Goal: Information Seeking & Learning: Learn about a topic

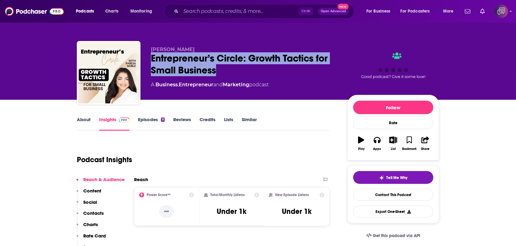
drag, startPoint x: 147, startPoint y: 58, endPoint x: 216, endPoint y: 69, distance: 69.8
click at [216, 69] on div "paresa Entrepreneur’s Circle: Growth Tactics for Small Business A Business , En…" at bounding box center [258, 74] width 362 height 66
copy h2 "Entrepreneur’s Circle: Growth Tactics for Small Business"
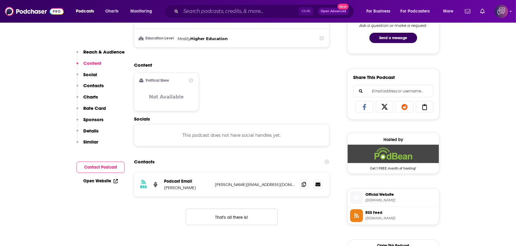
scroll to position [367, 0]
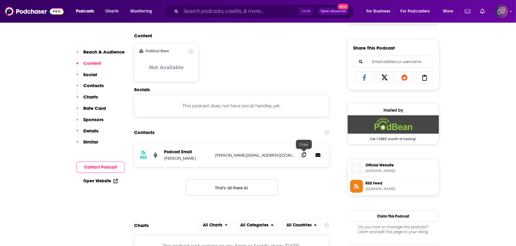
click at [303, 154] on icon at bounding box center [304, 154] width 4 height 5
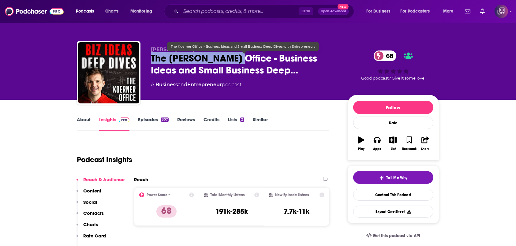
drag, startPoint x: 145, startPoint y: 58, endPoint x: 233, endPoint y: 61, distance: 87.9
click at [233, 61] on div "Chris Koerner The Koerner Office - Business Ideas and Small Business Deep… 68 A…" at bounding box center [258, 74] width 362 height 66
click at [233, 61] on span "The Koerner Office - Business Ideas and Small Business Deep…" at bounding box center [244, 64] width 187 height 24
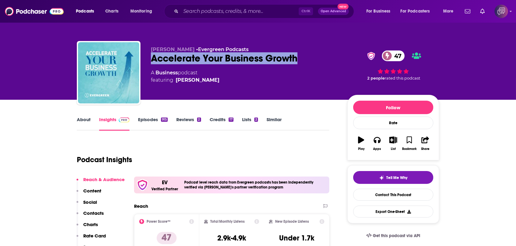
drag, startPoint x: 152, startPoint y: 60, endPoint x: 308, endPoint y: 57, distance: 156.1
click at [308, 57] on div "Accelerate Your Business Growth 47" at bounding box center [244, 58] width 187 height 12
copy h2 "Accelerate Your Business Growth"
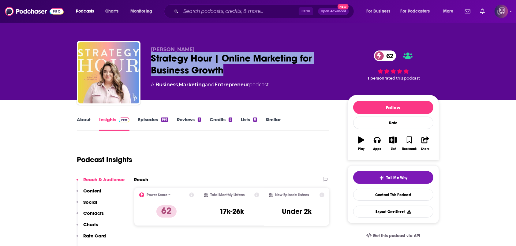
drag, startPoint x: 197, startPoint y: 62, endPoint x: 229, endPoint y: 69, distance: 32.8
click at [229, 69] on div "Abagail Pumphrey Strategy Hour | Online Marketing for Business Growth 62 A Busi…" at bounding box center [258, 74] width 362 height 66
copy h2 "Strategy Hour | Online Marketing for Business Growth"
click at [168, 66] on div "Strategy Hour | Online Marketing for Business Growth 62" at bounding box center [244, 64] width 187 height 24
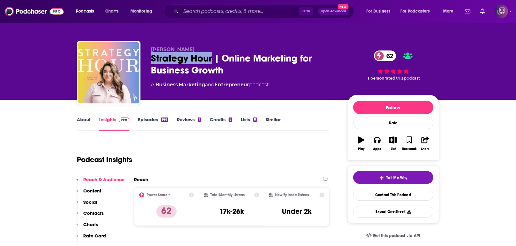
drag, startPoint x: 146, startPoint y: 58, endPoint x: 211, endPoint y: 60, distance: 64.3
click at [211, 60] on div "Abagail Pumphrey Strategy Hour | Online Marketing for Business Growth 62 A Busi…" at bounding box center [258, 74] width 362 height 66
copy h2 "Strategy Hour"
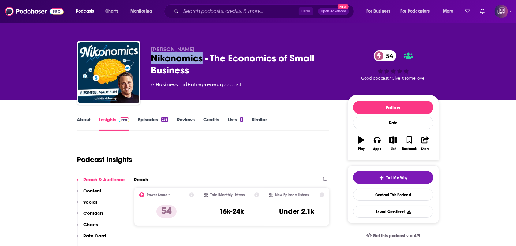
drag, startPoint x: 150, startPoint y: 57, endPoint x: 203, endPoint y: 58, distance: 52.6
click at [203, 58] on div "Nikolas Hulewsky Nikonomics - The Economics of Small Business 54 A Business and…" at bounding box center [258, 74] width 362 height 66
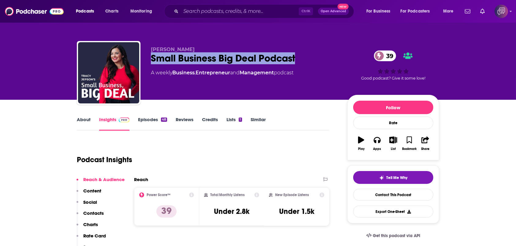
drag, startPoint x: 0, startPoint y: 0, endPoint x: 324, endPoint y: 58, distance: 329.3
click at [324, 58] on div "Tracy Jepson Small Business Big Deal Podcast 39 A weekly Business , Entrepreneu…" at bounding box center [258, 74] width 362 height 66
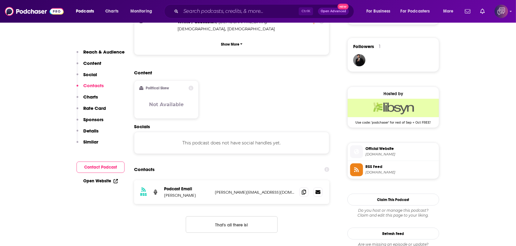
scroll to position [490, 0]
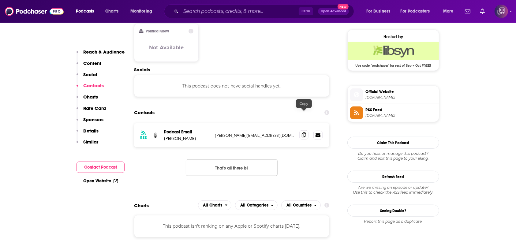
click at [304, 132] on icon at bounding box center [304, 134] width 4 height 5
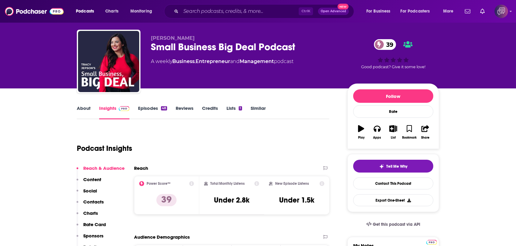
scroll to position [0, 0]
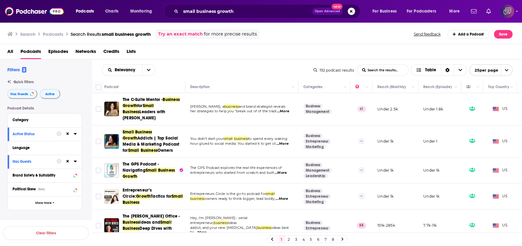
scroll to position [367, 0]
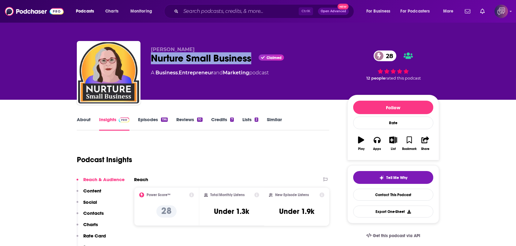
drag, startPoint x: 150, startPoint y: 56, endPoint x: 251, endPoint y: 63, distance: 101.2
click at [251, 63] on div "Denise Cagan Nurture Small Business Claimed 28 A Business , Entrepreneur and Ma…" at bounding box center [258, 74] width 362 height 66
copy h2 "Nurture Small Business"
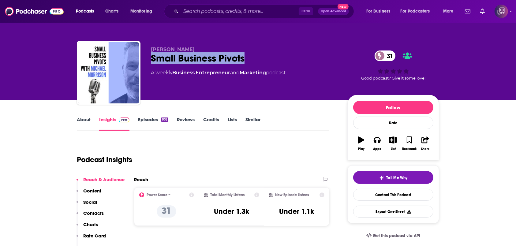
click at [256, 56] on div "Michael Morrison Small Business Pivots 31 A weekly Business , Entrepreneur and …" at bounding box center [258, 74] width 362 height 66
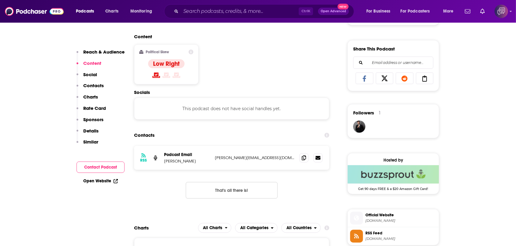
scroll to position [367, 0]
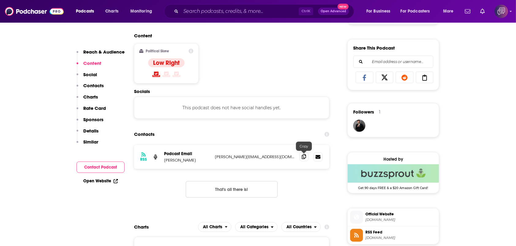
click at [304, 159] on span at bounding box center [303, 156] width 9 height 9
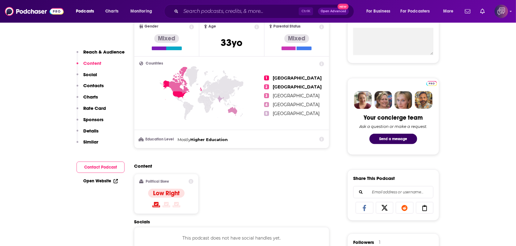
scroll to position [204, 0]
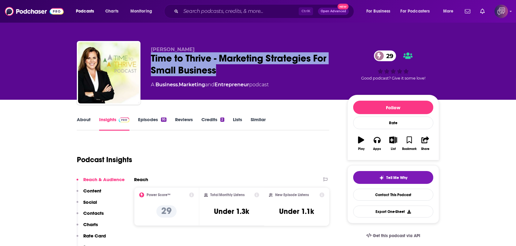
drag, startPoint x: 143, startPoint y: 60, endPoint x: 223, endPoint y: 73, distance: 81.2
click at [218, 72] on div "Bethany Meadows Time to Thrive - Marketing Strategies For Small Business 29 A B…" at bounding box center [258, 74] width 362 height 66
copy h2 "Time to Thrive - Marketing Strategies For Small Business"
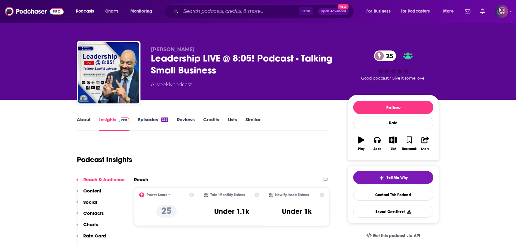
click at [304, 74] on div "[PERSON_NAME] Leadership LIVE @ 8:05! Podcast - Talking Small Business 25 A wee…" at bounding box center [258, 74] width 362 height 66
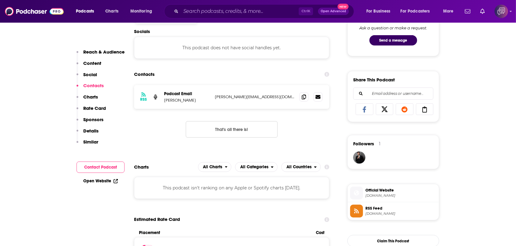
scroll to position [285, 0]
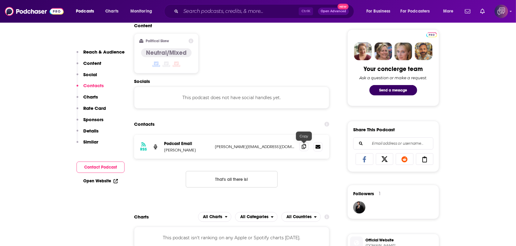
click at [306, 148] on icon at bounding box center [304, 146] width 4 height 5
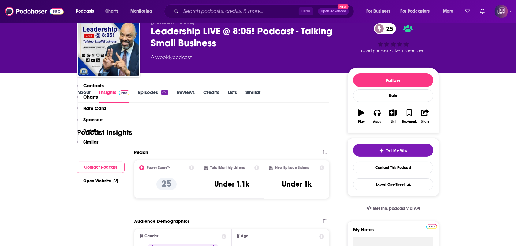
scroll to position [0, 0]
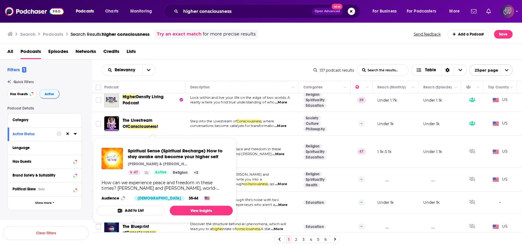
scroll to position [122, 0]
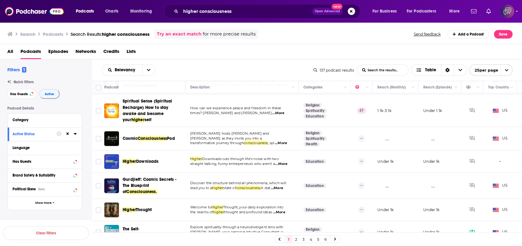
drag, startPoint x: 154, startPoint y: 129, endPoint x: 242, endPoint y: 72, distance: 104.6
click at [242, 72] on div "Relevancy List Search Input Search the results... Table" at bounding box center [208, 70] width 212 height 12
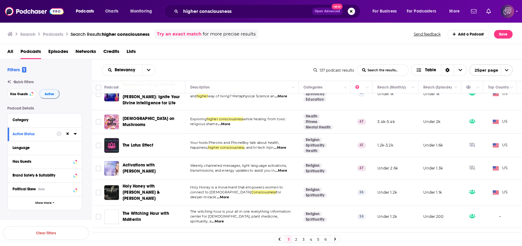
scroll to position [476, 0]
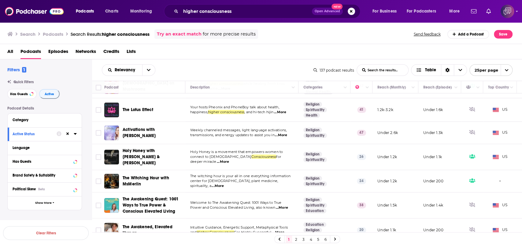
click at [295, 241] on link "2" at bounding box center [296, 239] width 6 height 7
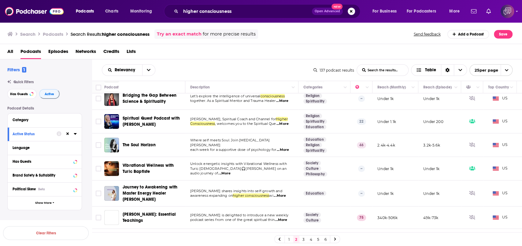
scroll to position [41, 0]
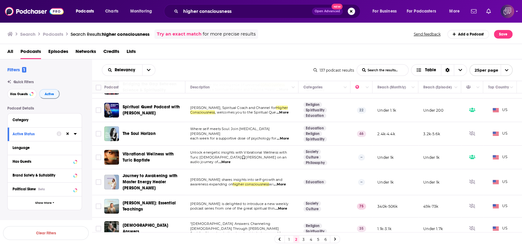
drag, startPoint x: 143, startPoint y: 132, endPoint x: 243, endPoint y: 69, distance: 118.4
click at [243, 69] on div "Relevancy List Search Input Search the results... Table" at bounding box center [208, 70] width 212 height 12
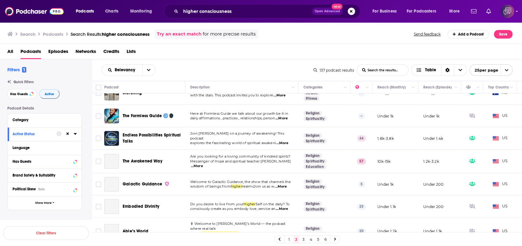
scroll to position [326, 0]
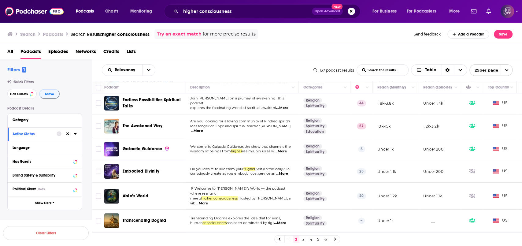
drag, startPoint x: 162, startPoint y: 124, endPoint x: 146, endPoint y: 125, distance: 16.2
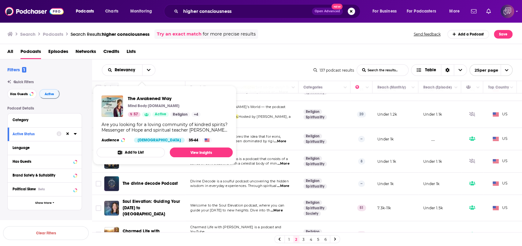
scroll to position [439, 0]
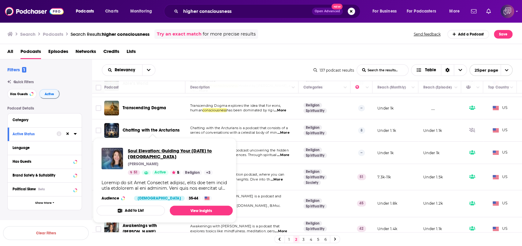
drag, startPoint x: 166, startPoint y: 164, endPoint x: 150, endPoint y: 155, distance: 19.2
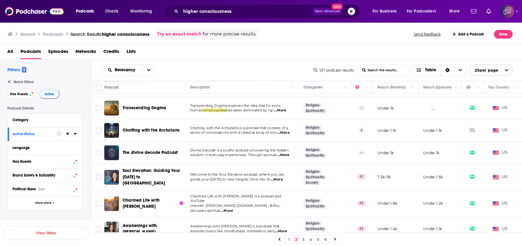
click at [303, 242] on link "3" at bounding box center [304, 239] width 6 height 7
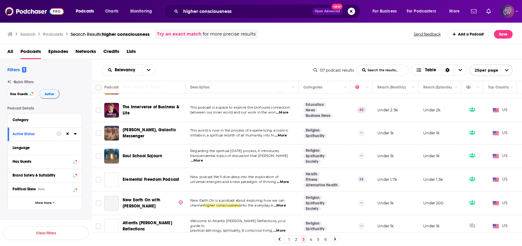
scroll to position [444, 0]
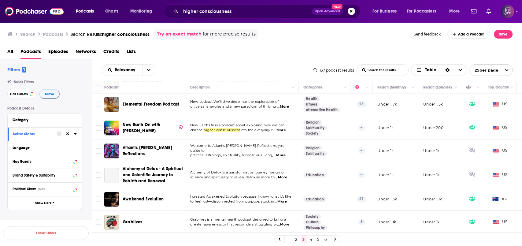
click at [311, 240] on link "4" at bounding box center [311, 239] width 6 height 7
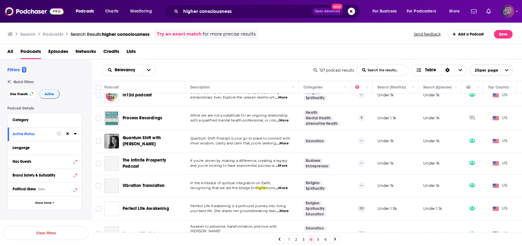
scroll to position [445, 0]
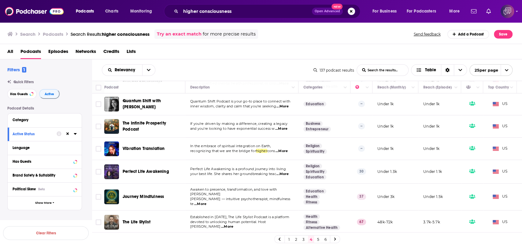
click at [320, 241] on link "5" at bounding box center [318, 239] width 6 height 7
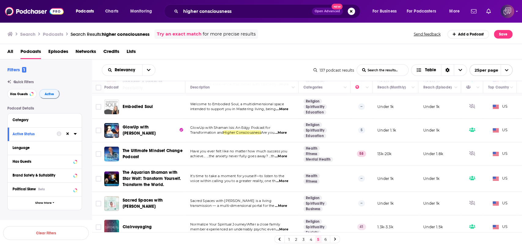
scroll to position [461, 0]
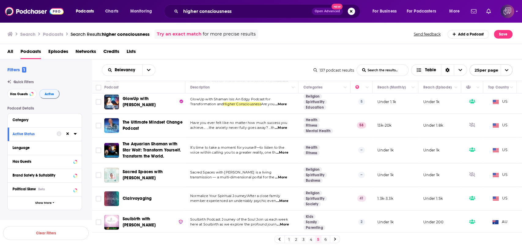
click at [326, 243] on link "6" at bounding box center [326, 239] width 6 height 7
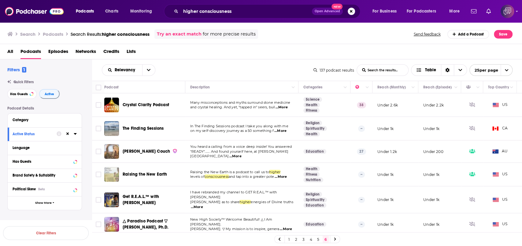
click at [334, 10] on span "Open Advanced" at bounding box center [327, 11] width 25 height 3
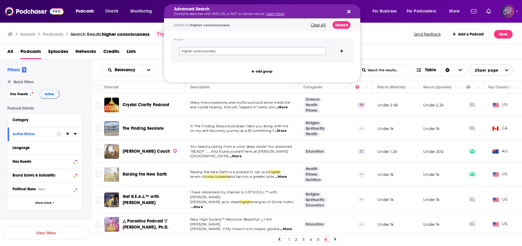
click at [308, 52] on input "higher consciousness" at bounding box center [252, 51] width 147 height 8
drag, startPoint x: 308, startPoint y: 52, endPoint x: 167, endPoint y: 62, distance: 141.8
click at [167, 62] on div "Group 1 higher consciousness add group" at bounding box center [262, 56] width 196 height 51
paste input "scientific publication"
type input "scientific publications"
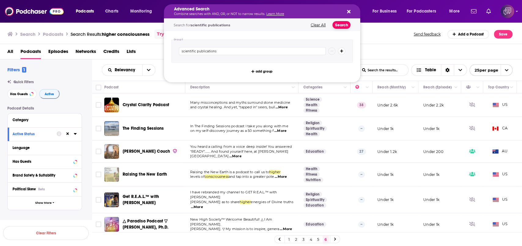
click at [345, 24] on button "Search" at bounding box center [342, 25] width 18 height 8
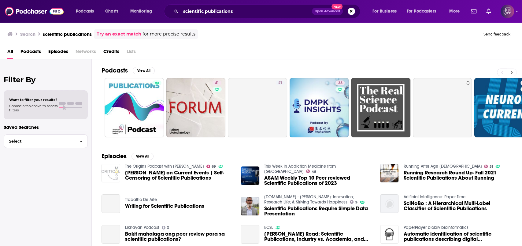
click at [511, 72] on icon at bounding box center [512, 72] width 2 height 4
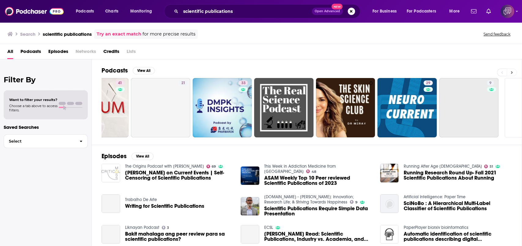
click at [511, 72] on icon at bounding box center [512, 72] width 2 height 4
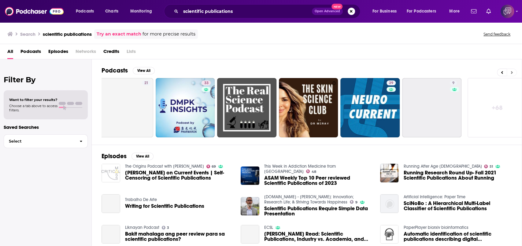
scroll to position [0, 141]
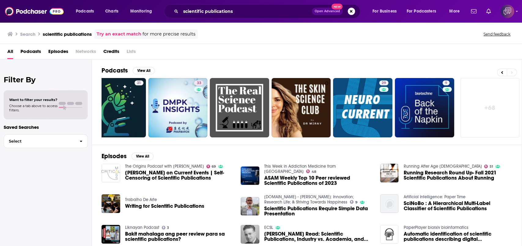
click at [323, 13] on button "Open Advanced New" at bounding box center [327, 11] width 31 height 7
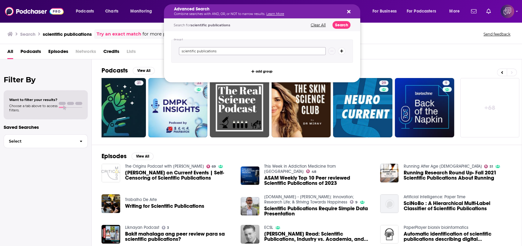
drag, startPoint x: 271, startPoint y: 52, endPoint x: 151, endPoint y: 52, distance: 120.6
click at [151, 52] on div "Podcasts Charts Monitoring Advanced Search Combine searches with AND, OR, or NO…" at bounding box center [261, 123] width 522 height 246
paste input "human condition"
type input "human condition"
click at [339, 28] on button "Search" at bounding box center [342, 25] width 18 height 8
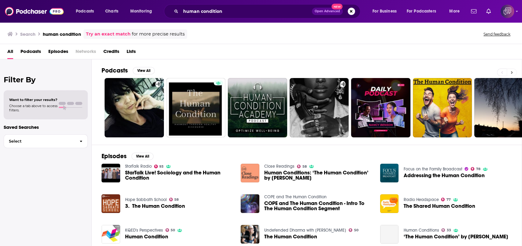
click at [514, 73] on button at bounding box center [512, 73] width 10 height 8
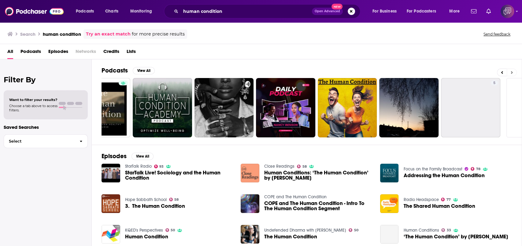
click at [514, 73] on button at bounding box center [512, 73] width 10 height 8
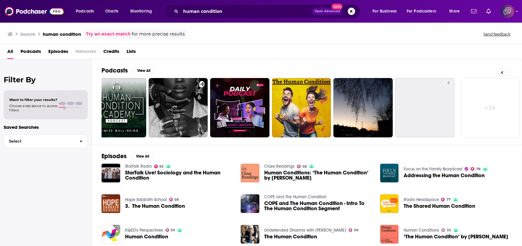
scroll to position [0, 141]
click at [477, 103] on link "+ 1k" at bounding box center [490, 107] width 59 height 59
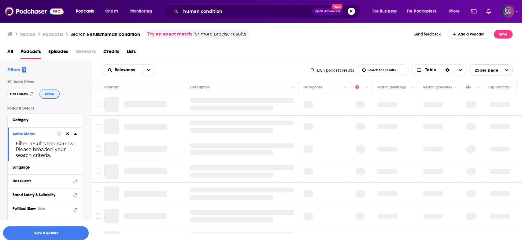
click at [45, 96] on span "Active" at bounding box center [49, 93] width 9 height 3
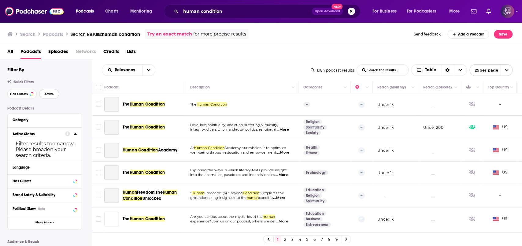
click at [49, 96] on span "Active" at bounding box center [48, 93] width 9 height 3
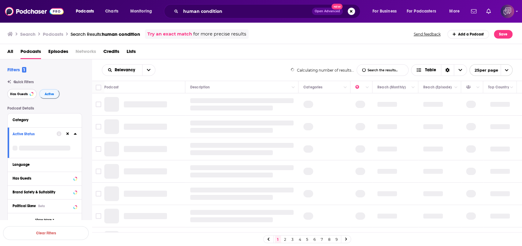
click at [26, 98] on button "Has Guests" at bounding box center [21, 94] width 29 height 10
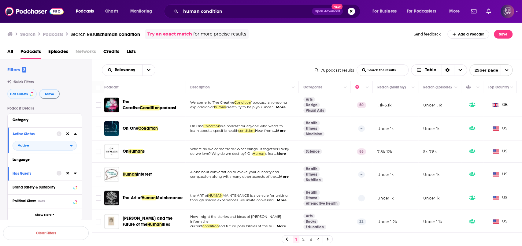
click at [333, 10] on span "Open Advanced" at bounding box center [327, 11] width 25 height 3
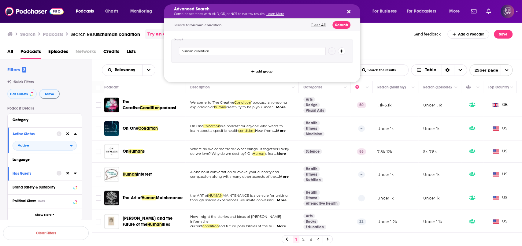
click at [393, 55] on div "All Podcasts Episodes Networks Credits Lists" at bounding box center [262, 53] width 510 height 13
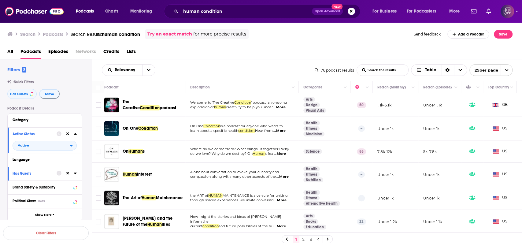
click at [246, 2] on div "Podcasts Charts Monitoring human condition Open Advanced New For Business For P…" at bounding box center [261, 11] width 522 height 23
click at [241, 12] on input "human condition" at bounding box center [246, 11] width 131 height 10
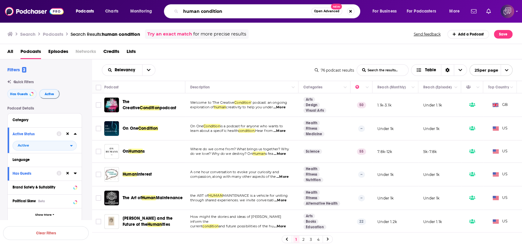
click at [227, 13] on input "human condition" at bounding box center [246, 11] width 131 height 10
click at [327, 8] on button "Open Advanced New" at bounding box center [327, 11] width 31 height 7
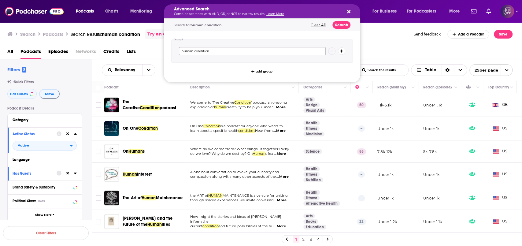
click at [232, 50] on input "human condition" at bounding box center [252, 51] width 147 height 8
click at [182, 52] on input "human condition"" at bounding box center [252, 51] width 147 height 8
type input ""human condition""
click at [344, 26] on button "Search" at bounding box center [342, 25] width 18 height 8
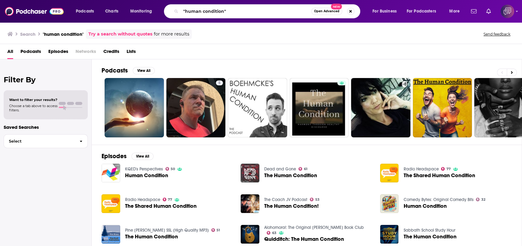
click at [137, 31] on link "Try a search without quotes" at bounding box center [120, 34] width 64 height 7
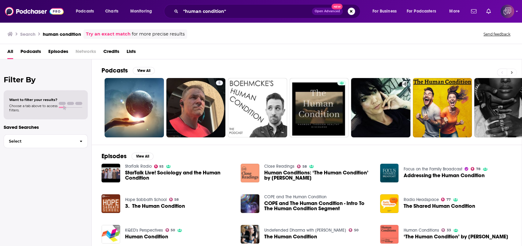
click at [512, 70] on icon at bounding box center [512, 72] width 2 height 4
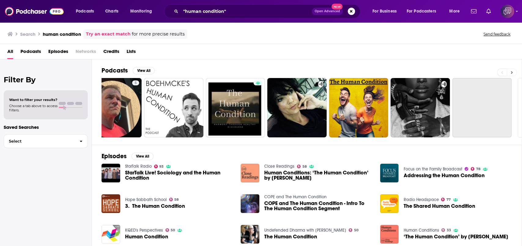
click at [512, 70] on icon at bounding box center [512, 72] width 2 height 4
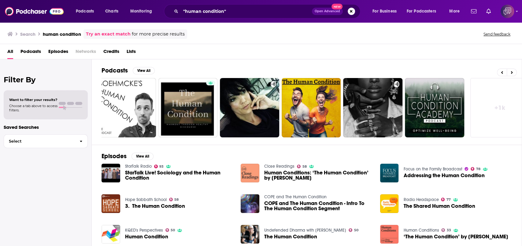
scroll to position [0, 141]
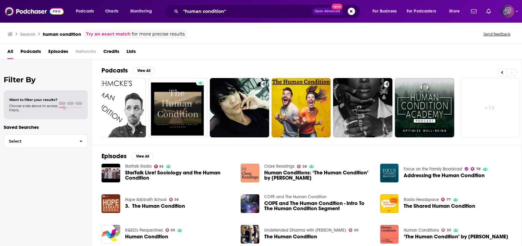
click at [482, 101] on link "+ 1k" at bounding box center [490, 107] width 59 height 59
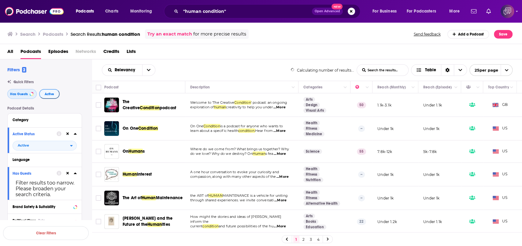
click at [27, 97] on button "Has Guests" at bounding box center [21, 94] width 29 height 10
click at [47, 95] on span "Active" at bounding box center [49, 93] width 9 height 3
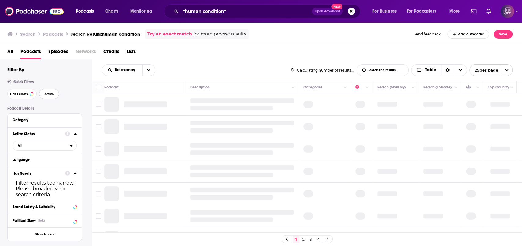
click at [45, 95] on span "Active" at bounding box center [48, 93] width 9 height 3
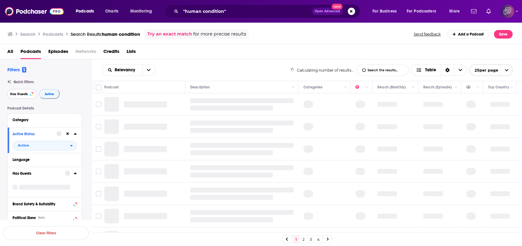
click at [25, 97] on button "Has Guests" at bounding box center [21, 94] width 29 height 10
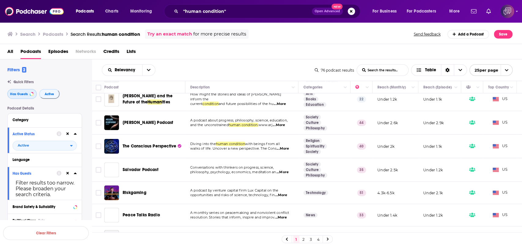
scroll to position [163, 0]
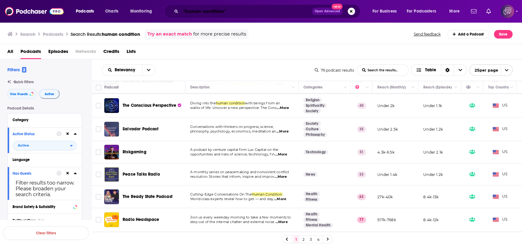
click at [291, 8] on input ""human condition"" at bounding box center [246, 11] width 131 height 10
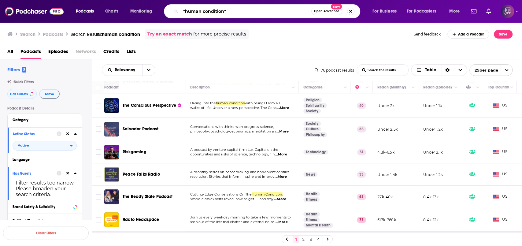
drag, startPoint x: 290, startPoint y: 12, endPoint x: 171, endPoint y: 16, distance: 118.5
click at [171, 16] on div ""human condition" Open Advanced New" at bounding box center [262, 11] width 196 height 14
click at [319, 12] on span "Open Advanced" at bounding box center [326, 11] width 25 height 3
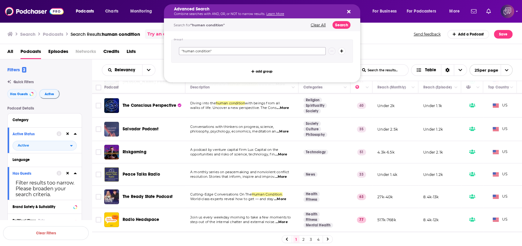
drag, startPoint x: 239, startPoint y: 51, endPoint x: 204, endPoint y: 45, distance: 35.6
click at [135, 52] on div "Podcasts Charts Monitoring Advanced Search Combine searches with AND, OR, or NO…" at bounding box center [261, 123] width 522 height 246
paste input "well-being"
type input "well-being"
click at [349, 27] on button "Search" at bounding box center [342, 25] width 18 height 8
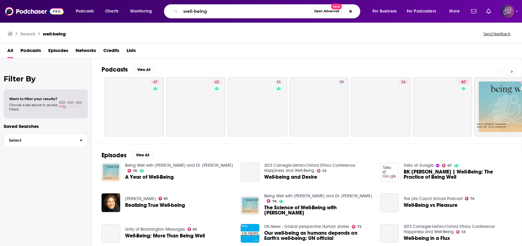
click at [513, 73] on button at bounding box center [512, 72] width 10 height 8
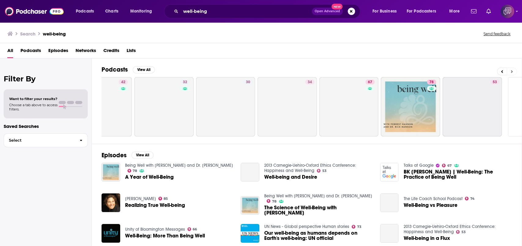
click at [513, 73] on button at bounding box center [512, 72] width 10 height 8
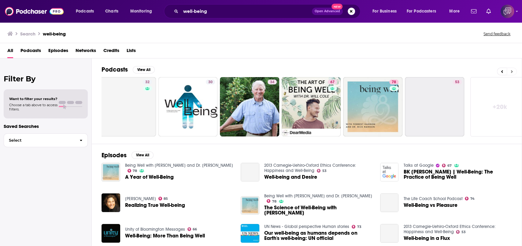
scroll to position [0, 141]
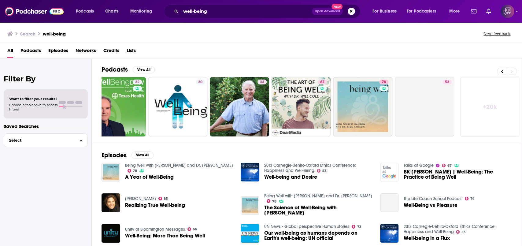
click at [495, 103] on link "+ 20k" at bounding box center [490, 106] width 59 height 59
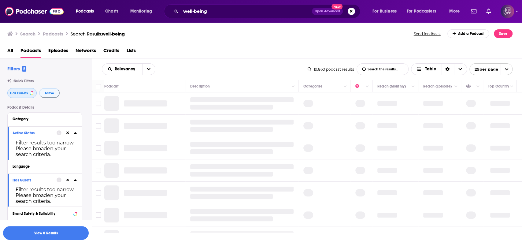
click at [28, 92] on button "Has Guests" at bounding box center [21, 93] width 29 height 10
click at [52, 95] on button "Active" at bounding box center [49, 93] width 21 height 10
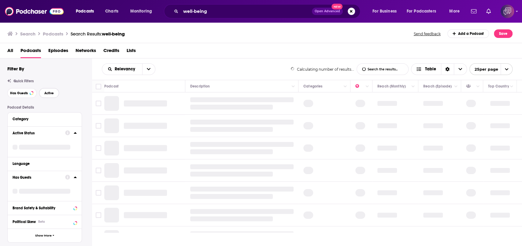
click at [52, 95] on button "Active" at bounding box center [49, 93] width 20 height 10
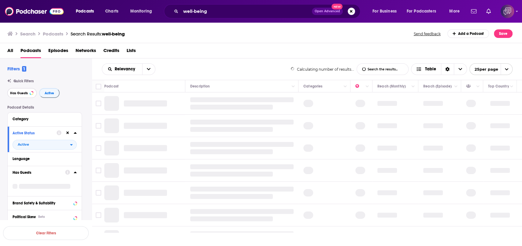
click at [24, 94] on span "Has Guests" at bounding box center [19, 92] width 18 height 3
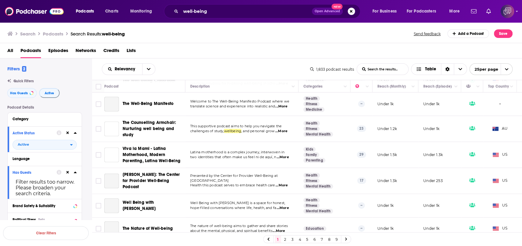
scroll to position [460, 0]
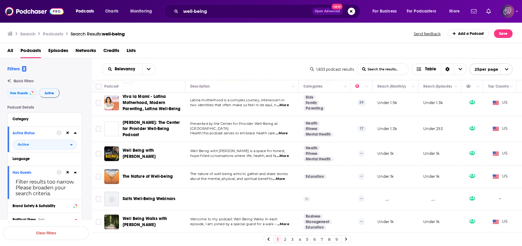
click at [287, 242] on link "2" at bounding box center [285, 239] width 6 height 7
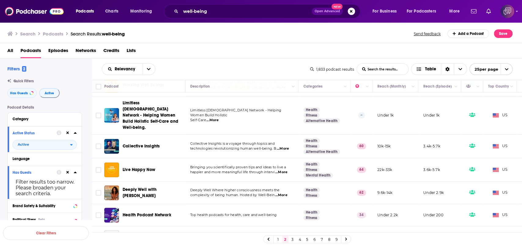
scroll to position [326, 0]
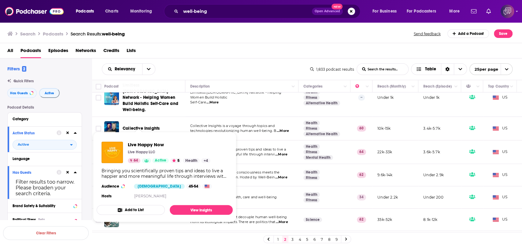
drag, startPoint x: 150, startPoint y: 139, endPoint x: 213, endPoint y: 106, distance: 70.8
click at [296, 52] on div "All Podcasts Episodes Networks Credits Lists" at bounding box center [262, 52] width 510 height 13
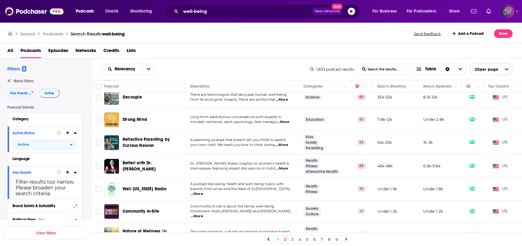
scroll to position [478, 0]
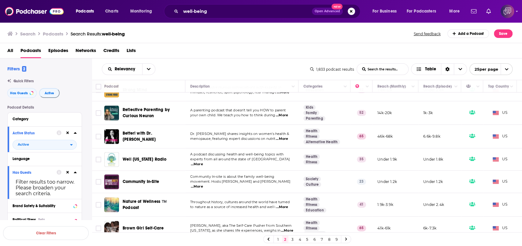
click at [293, 242] on link "3" at bounding box center [293, 239] width 6 height 7
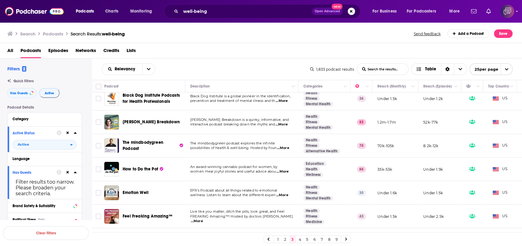
scroll to position [41, 0]
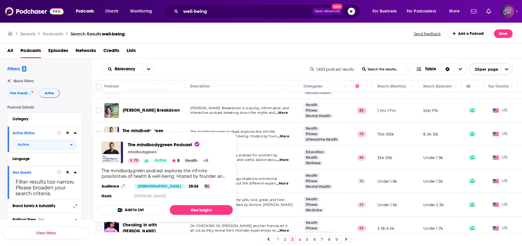
drag, startPoint x: 156, startPoint y: 129, endPoint x: 126, endPoint y: 144, distance: 33.8
drag, startPoint x: 126, startPoint y: 144, endPoint x: 107, endPoint y: 148, distance: 19.2
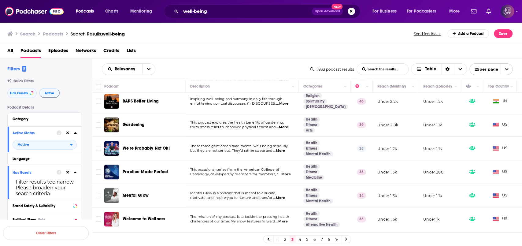
scroll to position [367, 0]
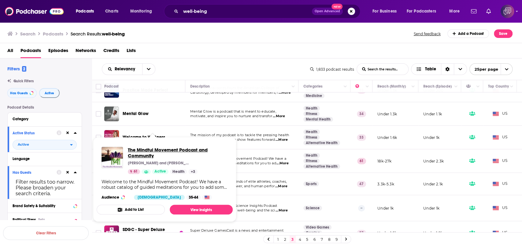
drag, startPoint x: 162, startPoint y: 160, endPoint x: 130, endPoint y: 152, distance: 32.4
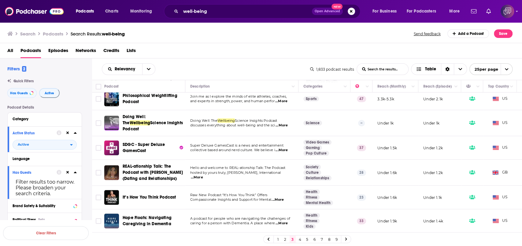
scroll to position [454, 0]
click at [300, 241] on link "4" at bounding box center [300, 239] width 6 height 7
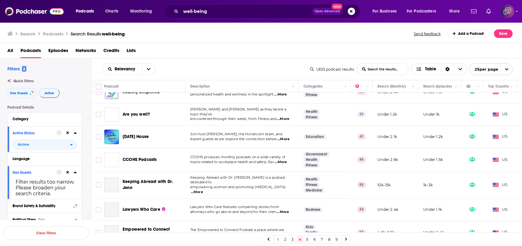
scroll to position [468, 0]
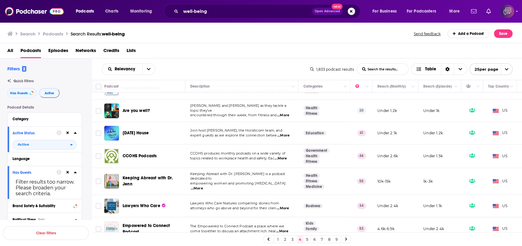
click at [306, 241] on link "5" at bounding box center [307, 239] width 6 height 7
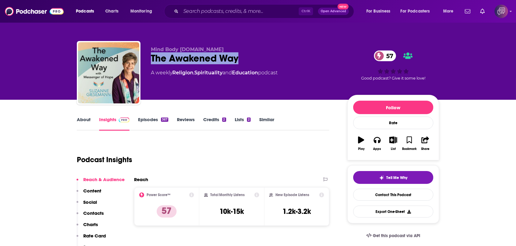
drag, startPoint x: 146, startPoint y: 57, endPoint x: 259, endPoint y: 56, distance: 112.6
click at [259, 56] on div "Mind Body Spirit.fm The Awakened Way 57 A weekly Religion , Spirituality and Ed…" at bounding box center [258, 74] width 362 height 66
copy h2 "The Awakened Way"
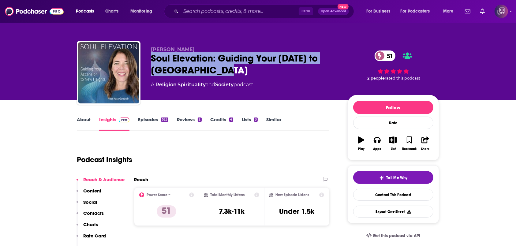
drag, startPoint x: 149, startPoint y: 57, endPoint x: 249, endPoint y: 76, distance: 101.8
click at [249, 76] on div "Kara Goodwin Soul Elevation: Guiding Your Ascension to New Heights 51 A Religio…" at bounding box center [258, 74] width 362 height 66
copy h2 "Soul Elevation: Guiding Your Ascension to New Heights"
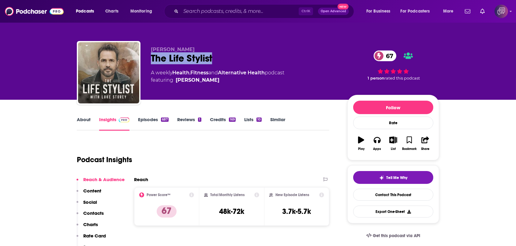
drag, startPoint x: 145, startPoint y: 60, endPoint x: 245, endPoint y: 60, distance: 100.1
click at [245, 60] on div "Luke Storey The Life Stylist 67 A weekly Health , Fitness and Alternative Healt…" at bounding box center [258, 74] width 362 height 66
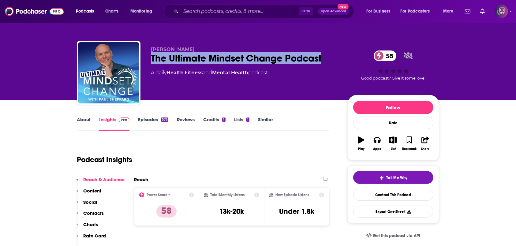
drag, startPoint x: 145, startPoint y: 60, endPoint x: 330, endPoint y: 56, distance: 185.5
click at [330, 56] on div "Paul Sheppard The Ultimate Mindset Change Podcast 58 A daily Health , Fitness a…" at bounding box center [258, 74] width 362 height 66
copy h2 "The Ultimate Mindset Change Podcast"
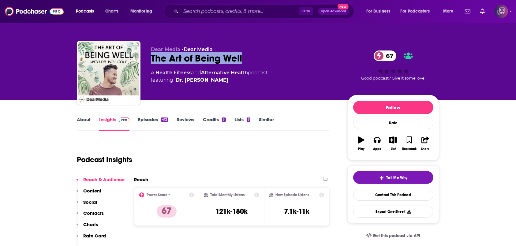
drag, startPoint x: 144, startPoint y: 58, endPoint x: 270, endPoint y: 63, distance: 126.8
click at [270, 63] on div "Dear Media • Dear Media The Art of Being Well 67 A Health , Fitness and Alterna…" at bounding box center [258, 74] width 362 height 66
copy h2 "The Art of Being Well"
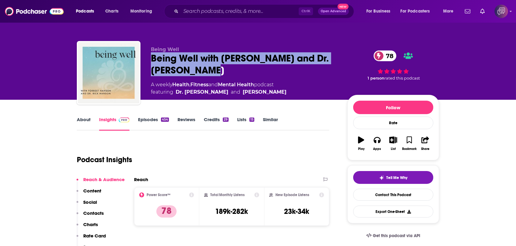
drag, startPoint x: 156, startPoint y: 62, endPoint x: 232, endPoint y: 69, distance: 75.9
click at [232, 69] on div "Being Well Being Well with [PERSON_NAME] and Dr. [PERSON_NAME] 78 A weekly Heal…" at bounding box center [258, 74] width 362 height 66
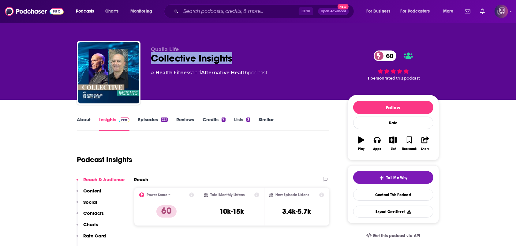
drag, startPoint x: 148, startPoint y: 58, endPoint x: 247, endPoint y: 54, distance: 99.2
click at [247, 54] on div "Qualia Life Collective Insights 60 A Health , Fitness and Alternative Health po…" at bounding box center [258, 74] width 362 height 66
copy h2 "Collective Insights"
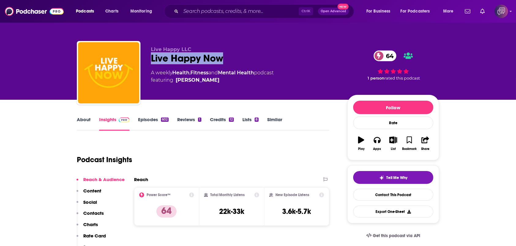
click at [233, 58] on div "Live Happy LLC Live Happy Now 64 A weekly Health , Fitness and Mental Health po…" at bounding box center [258, 74] width 362 height 66
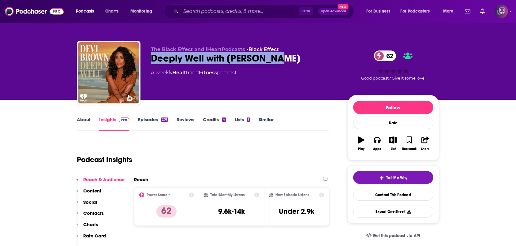
drag, startPoint x: 149, startPoint y: 61, endPoint x: 294, endPoint y: 56, distance: 144.5
click at [294, 56] on div "The Black Effect and iHeartPodcasts • Black Effect Deeply Well with [PERSON_NAM…" at bounding box center [258, 74] width 362 height 66
copy h2 "Deeply Well with Devi Brown"
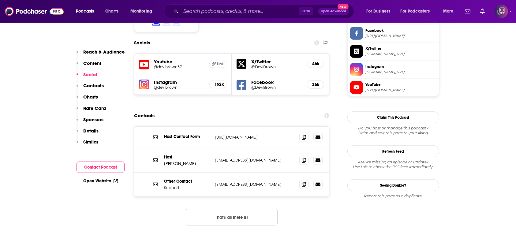
scroll to position [571, 0]
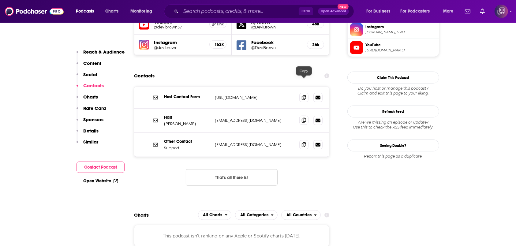
click at [304, 118] on icon at bounding box center [304, 120] width 4 height 5
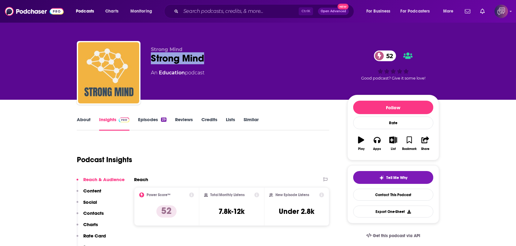
drag, startPoint x: 188, startPoint y: 55, endPoint x: 245, endPoint y: 57, distance: 57.0
click at [245, 57] on div "Strong Mind Strong Mind 52 An Education podcast 52 Good podcast? Give it some l…" at bounding box center [258, 74] width 362 height 66
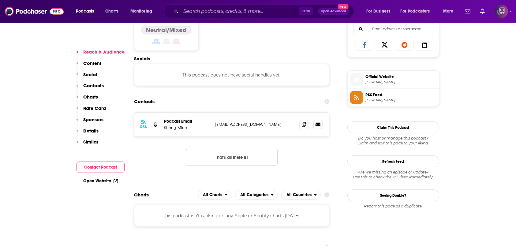
scroll to position [408, 0]
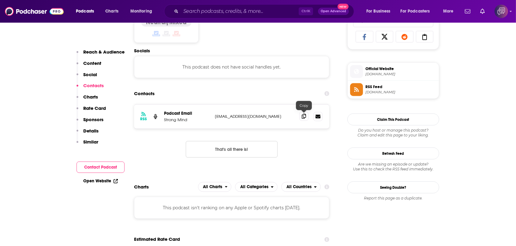
click at [306, 117] on span at bounding box center [303, 116] width 9 height 9
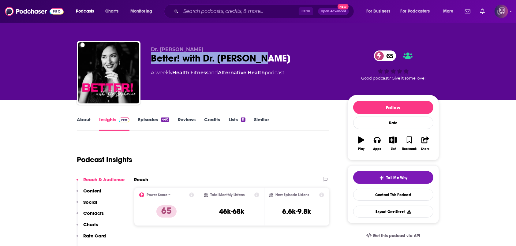
drag, startPoint x: 145, startPoint y: 65, endPoint x: 274, endPoint y: 62, distance: 129.5
click at [274, 62] on div "Dr. [PERSON_NAME] Better! with Dr. [PERSON_NAME] 65 A weekly Health , Fitness a…" at bounding box center [258, 74] width 362 height 66
copy h2 "Better! with Dr. Stephanie"
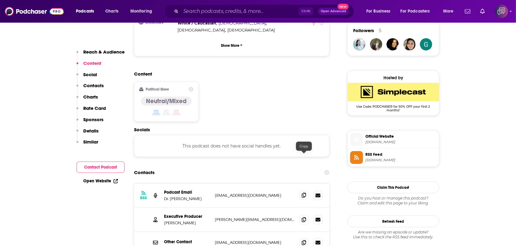
scroll to position [490, 0]
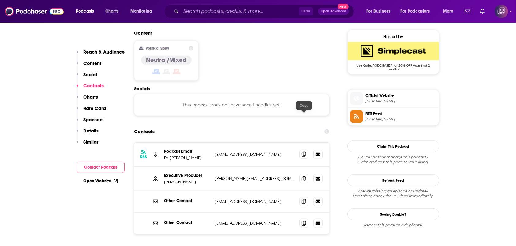
click at [306, 150] on span at bounding box center [303, 154] width 9 height 9
click at [302, 174] on span at bounding box center [303, 178] width 9 height 9
click at [306, 218] on span at bounding box center [303, 222] width 9 height 9
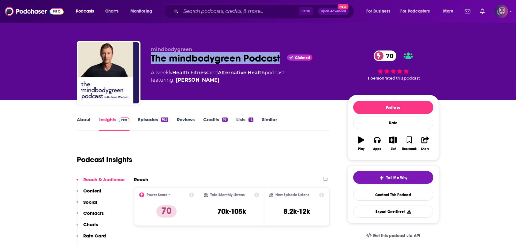
drag, startPoint x: 144, startPoint y: 58, endPoint x: 282, endPoint y: 62, distance: 137.4
click at [282, 62] on div "mindbodygreen The mindbodygreen Podcast Claimed 70 A weekly Health , Fitness an…" at bounding box center [258, 74] width 362 height 66
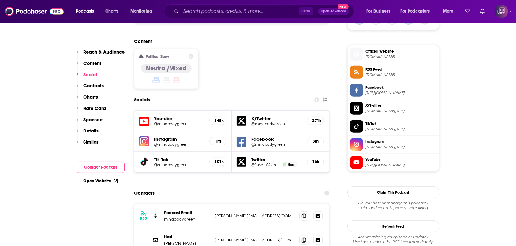
scroll to position [490, 0]
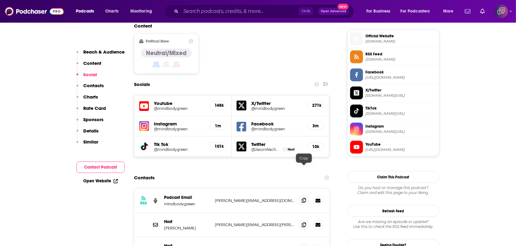
click at [306, 196] on span at bounding box center [303, 200] width 9 height 9
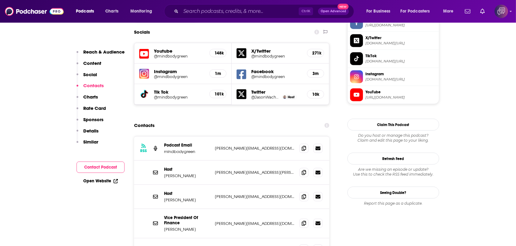
scroll to position [571, 0]
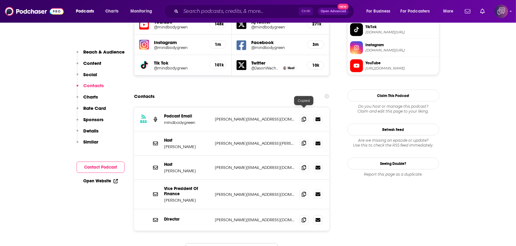
click at [304, 141] on icon at bounding box center [304, 143] width 4 height 5
click at [300, 163] on span at bounding box center [303, 167] width 9 height 9
click at [304, 189] on span at bounding box center [303, 193] width 9 height 9
click at [305, 217] on icon at bounding box center [304, 219] width 4 height 5
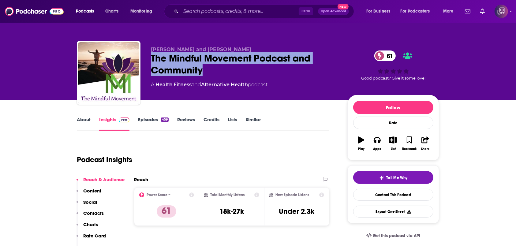
drag, startPoint x: 148, startPoint y: 62, endPoint x: 219, endPoint y: 70, distance: 71.4
click at [219, 70] on div "[PERSON_NAME] and [PERSON_NAME] The Mindful Movement Podcast and Community 61 A…" at bounding box center [258, 74] width 362 height 66
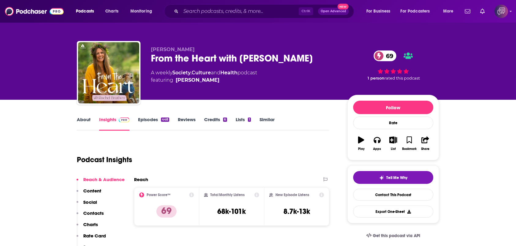
drag, startPoint x: 144, startPoint y: 57, endPoint x: 319, endPoint y: 55, distance: 175.0
click at [319, 55] on div "[PERSON_NAME] From the Heart with [PERSON_NAME] 69 A weekly Society , Culture a…" at bounding box center [258, 74] width 362 height 66
copy h2 "From the Heart with [PERSON_NAME]"
